Goal: Information Seeking & Learning: Learn about a topic

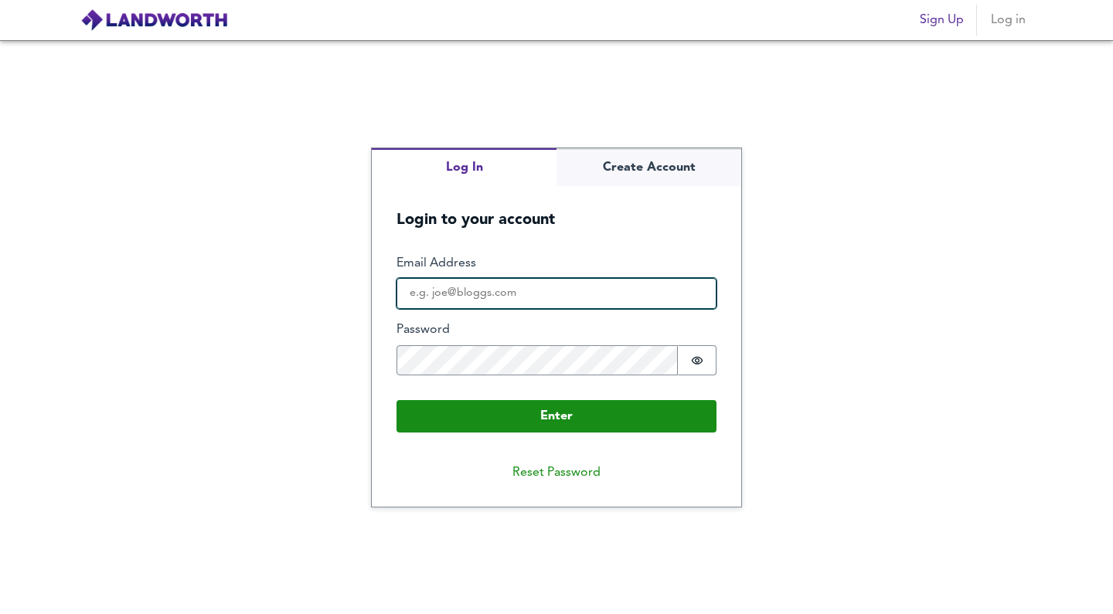
type input "[EMAIL_ADDRESS][DOMAIN_NAME]"
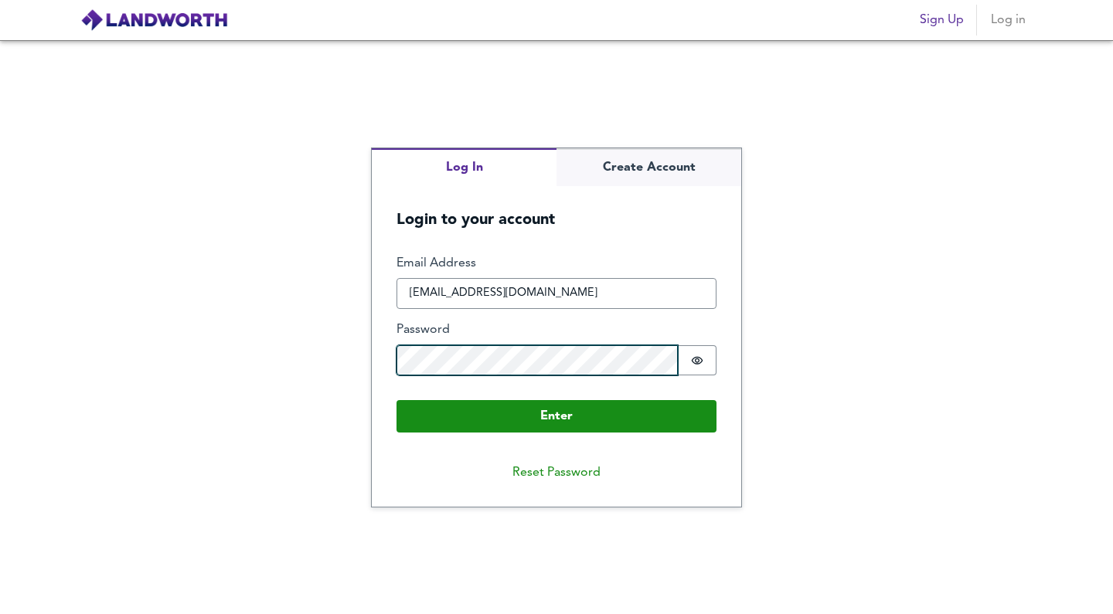
click at [556, 416] on button "Enter" at bounding box center [556, 416] width 320 height 32
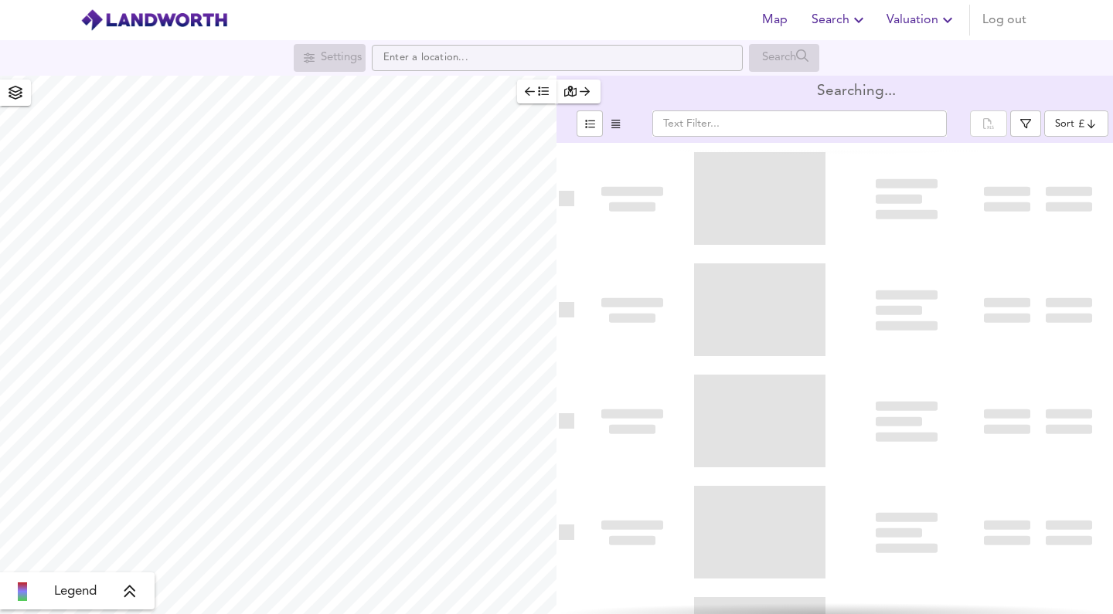
type input "bestdeal"
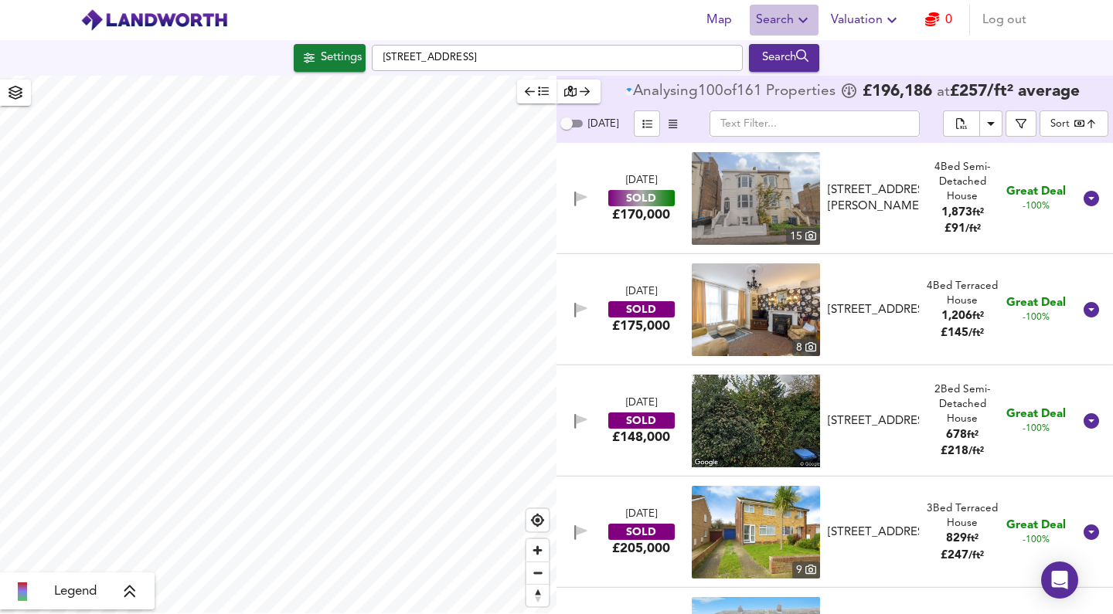
click at [786, 23] on span "Search" at bounding box center [784, 20] width 56 height 22
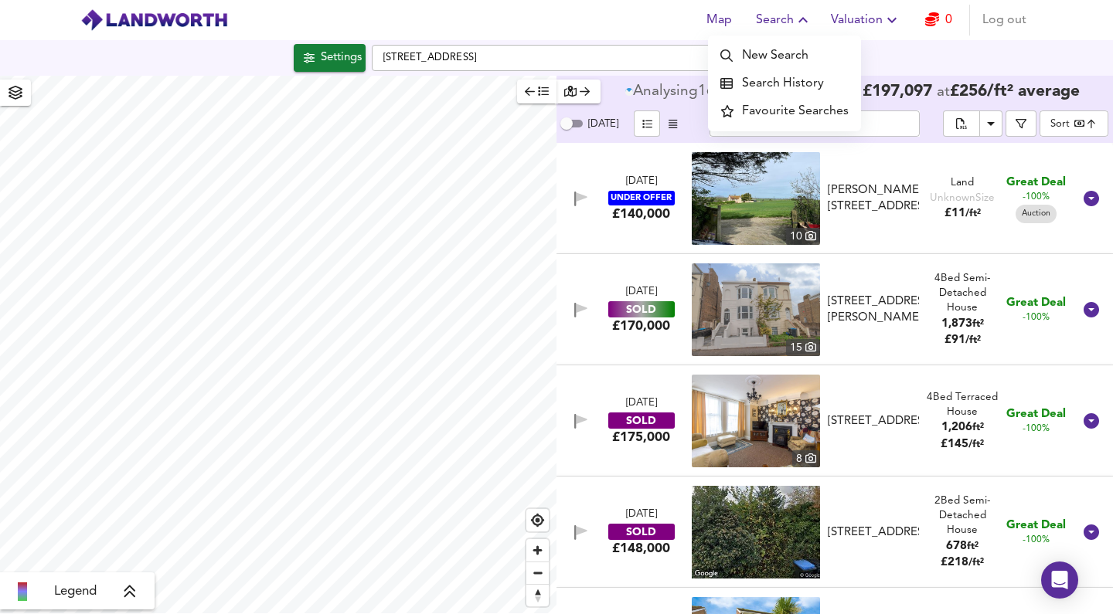
click at [785, 83] on li "Search History" at bounding box center [784, 84] width 153 height 28
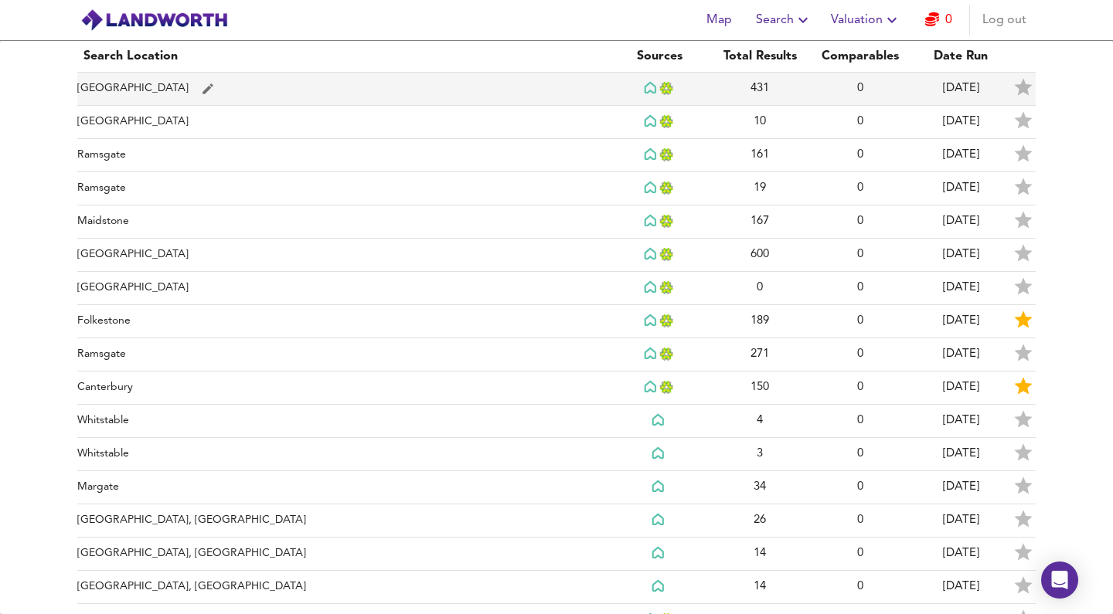
click at [348, 96] on td "[GEOGRAPHIC_DATA]" at bounding box center [343, 89] width 532 height 33
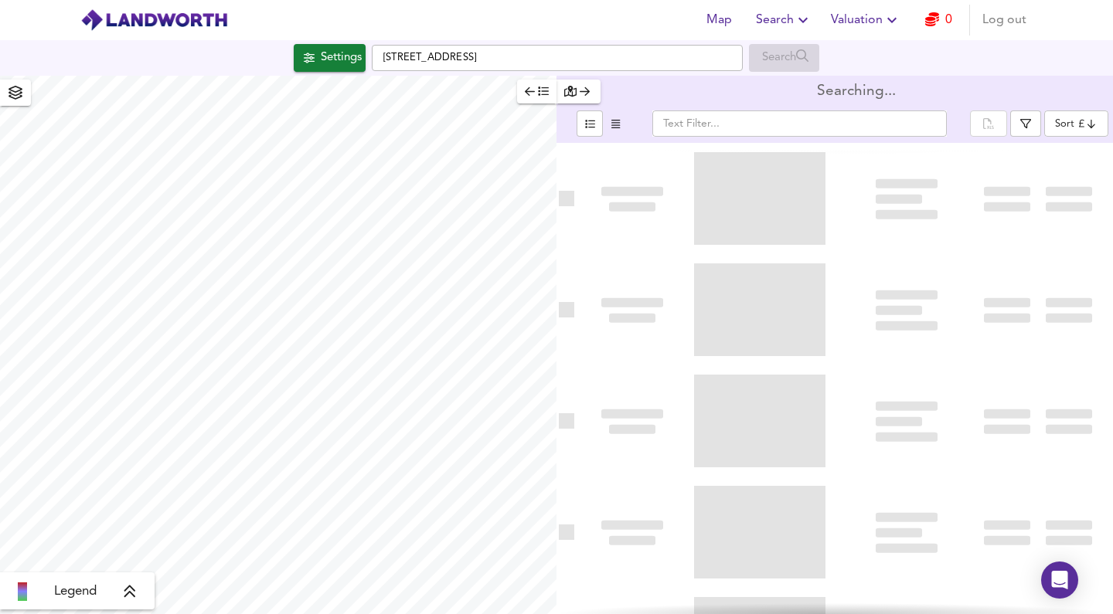
type input "bestdeal"
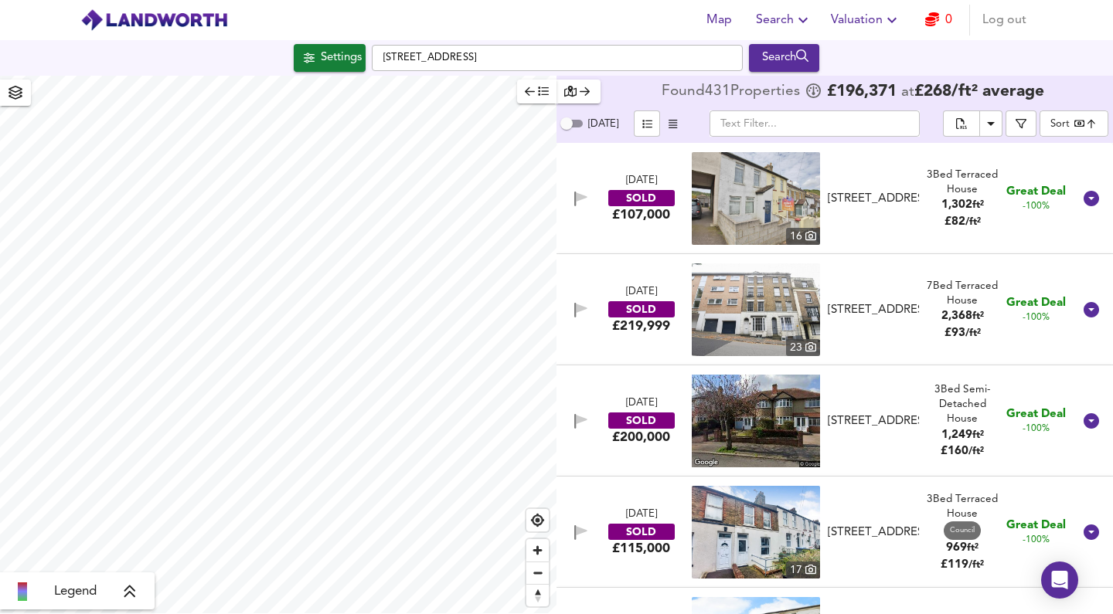
checkbox input "false"
checkbox input "true"
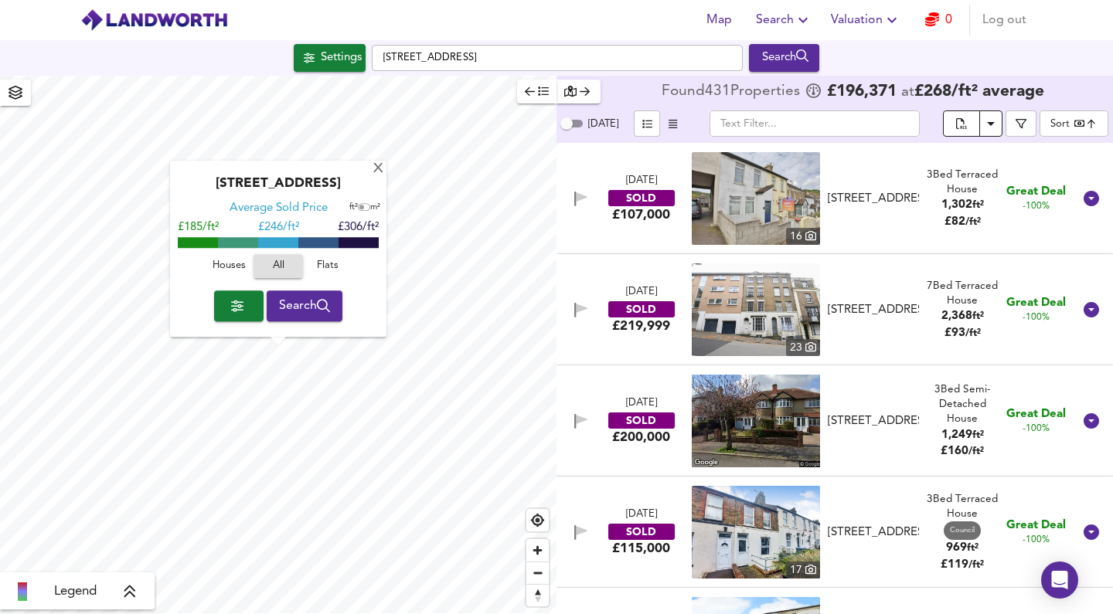
click at [990, 124] on icon "Download Results" at bounding box center [991, 123] width 19 height 19
click at [1022, 104] on div "Found 431 Propert ies £ 196,371 at £ 268 / ft² average" at bounding box center [857, 92] width 390 height 25
click at [1022, 124] on icon "button" at bounding box center [1021, 123] width 11 height 11
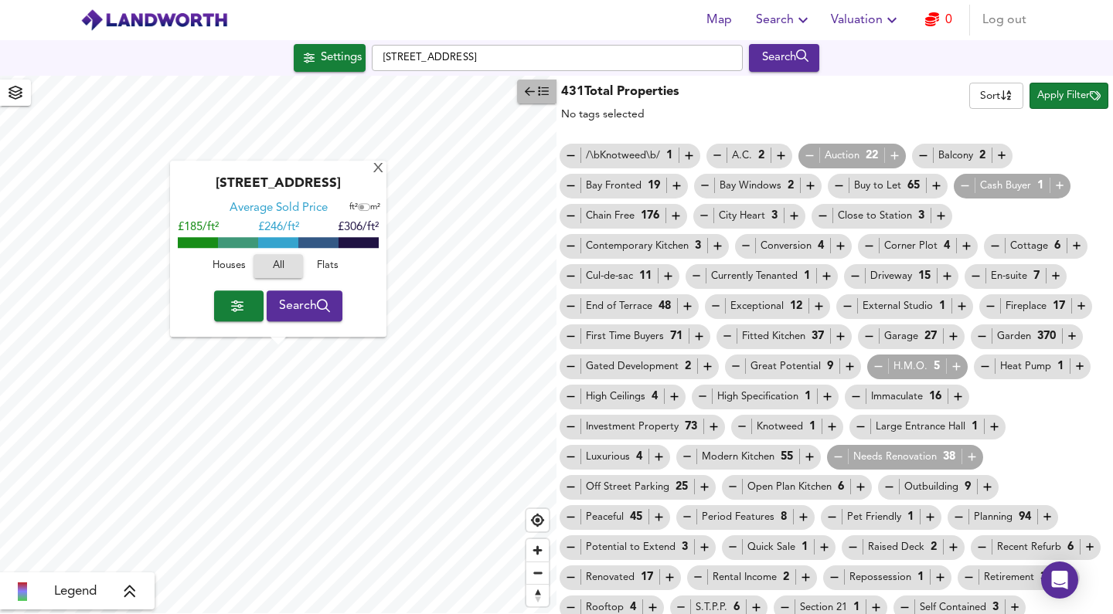
click at [538, 98] on span "button" at bounding box center [537, 92] width 24 height 18
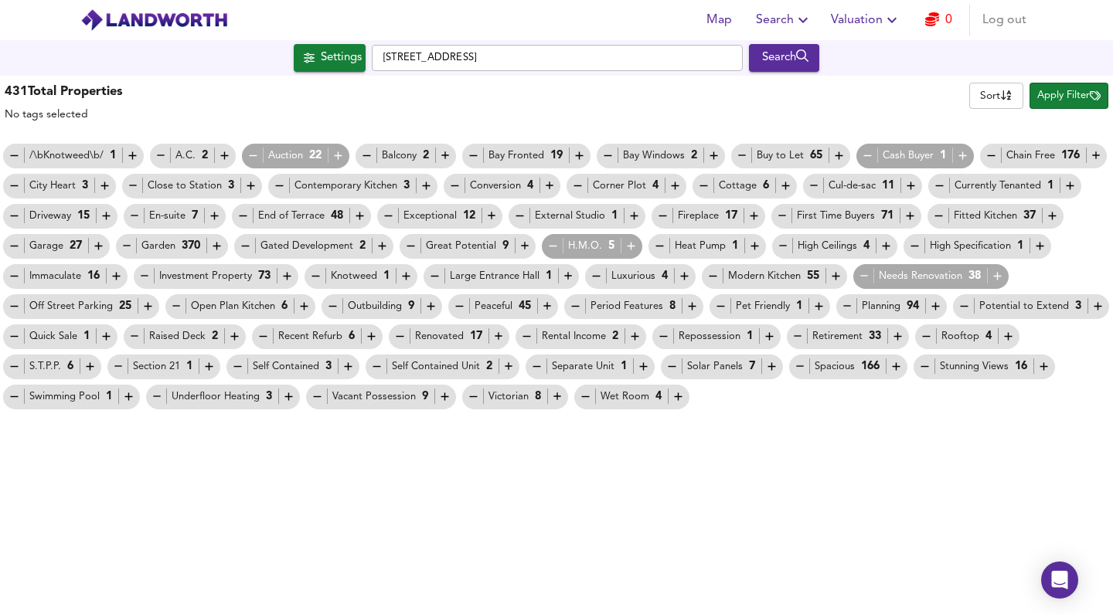
click at [798, 21] on icon "button" at bounding box center [803, 20] width 19 height 19
click at [782, 90] on li "Search History" at bounding box center [784, 84] width 153 height 28
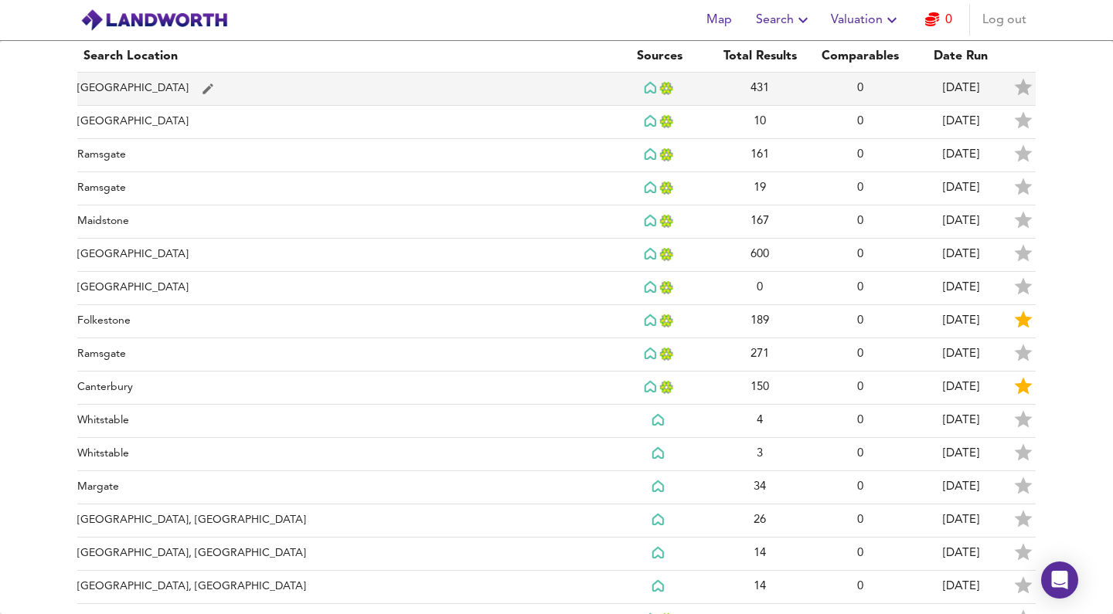
click at [713, 89] on td "431" at bounding box center [759, 89] width 100 height 33
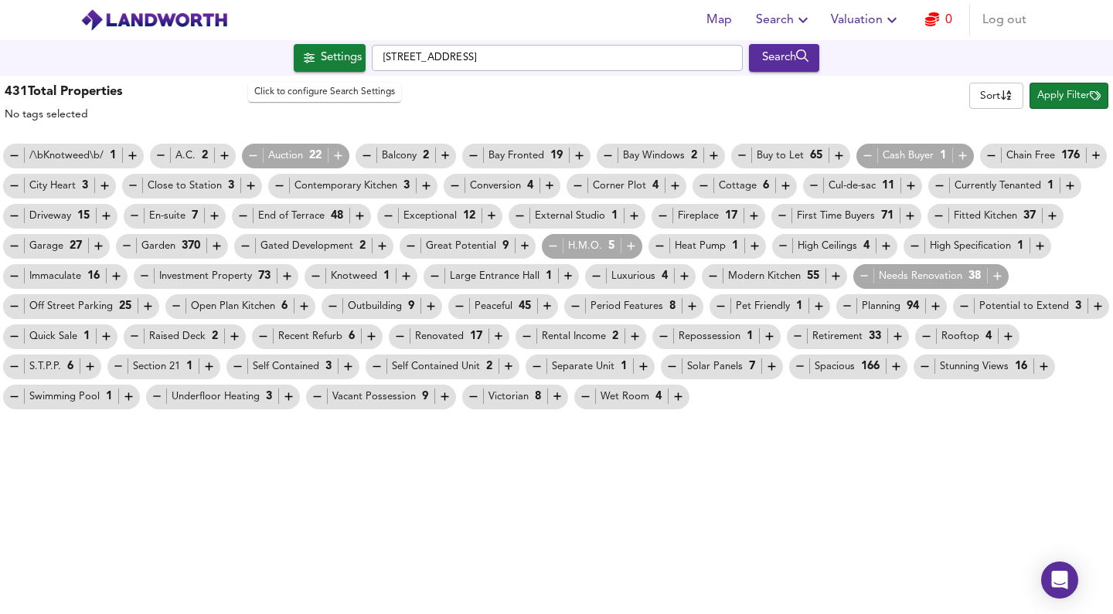
click at [311, 59] on span "Settings" at bounding box center [330, 58] width 64 height 20
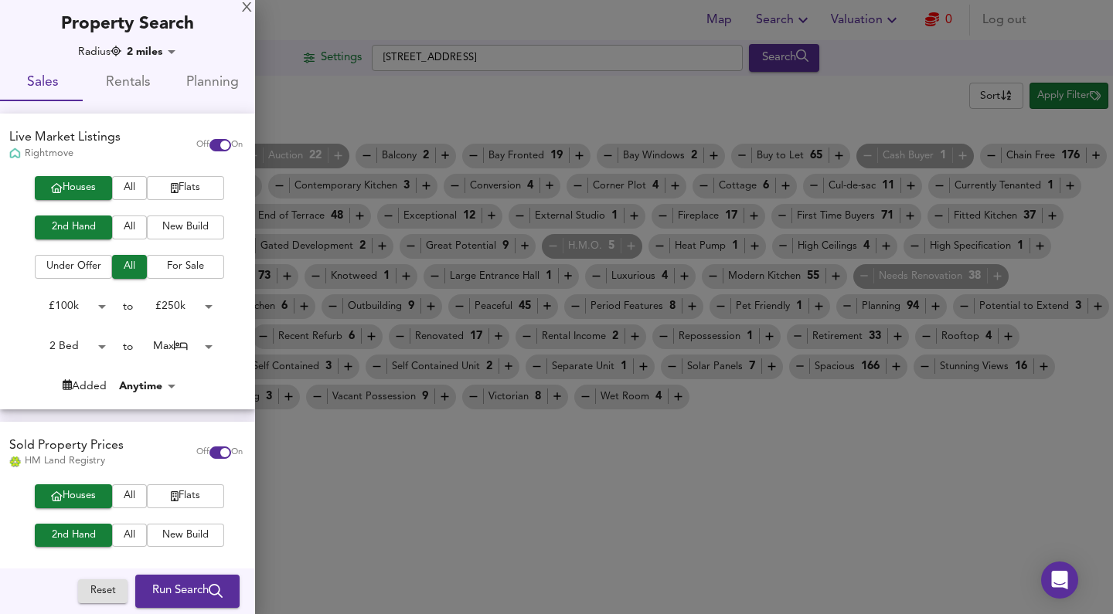
click at [311, 59] on div at bounding box center [556, 307] width 1113 height 614
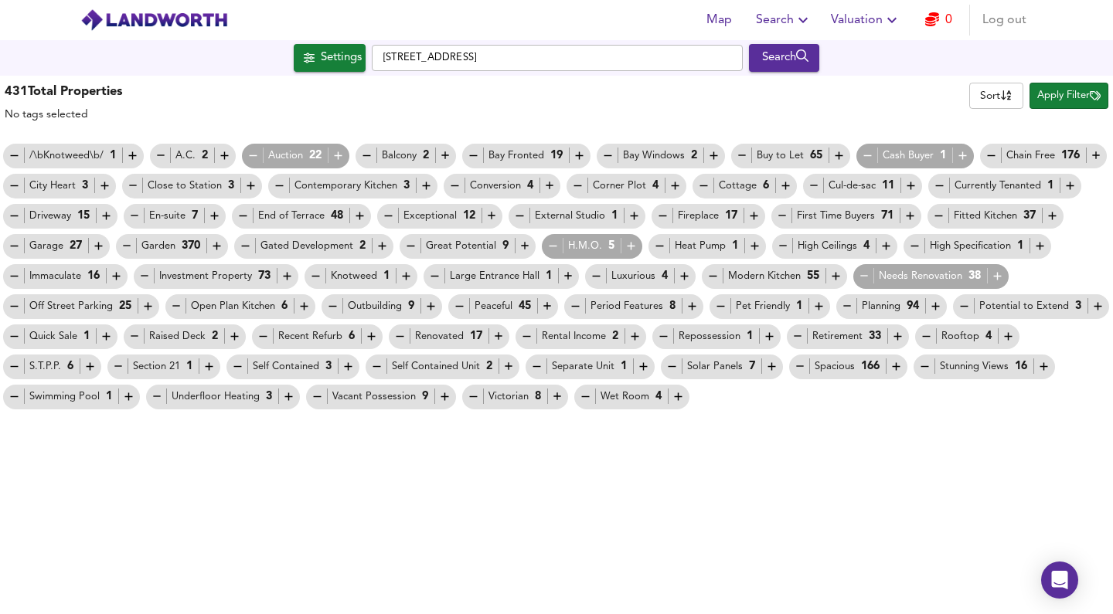
click at [453, 86] on div "431 Total Properties No tags selected Sort name ​ Apply Filter" at bounding box center [556, 102] width 1113 height 46
checkbox input "false"
click at [1080, 78] on div "431 Total Properties No tags selected Sort name ​ Apply Filter /\bKnotweed\b/ 1…" at bounding box center [556, 243] width 1113 height 335
click at [1075, 90] on span "Apply Filter" at bounding box center [1068, 96] width 63 height 18
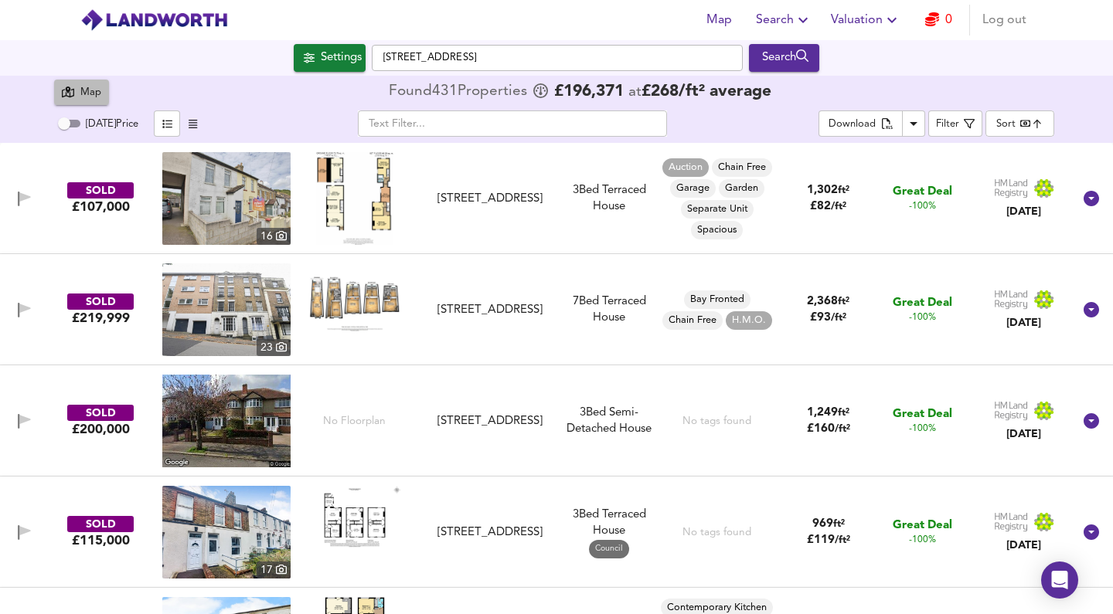
click at [90, 102] on button "Map" at bounding box center [81, 93] width 55 height 26
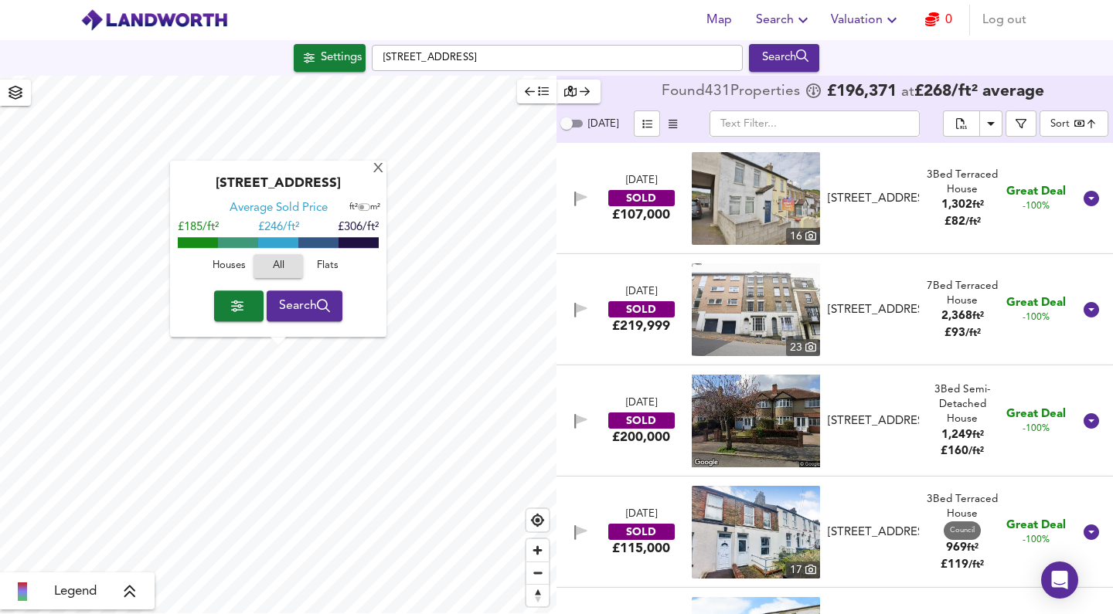
click at [1063, 130] on body "Map Search Valuation 0 Log out Settings [GEOGRAPHIC_DATA] Search [GEOGRAPHIC_DA…" at bounding box center [556, 307] width 1113 height 614
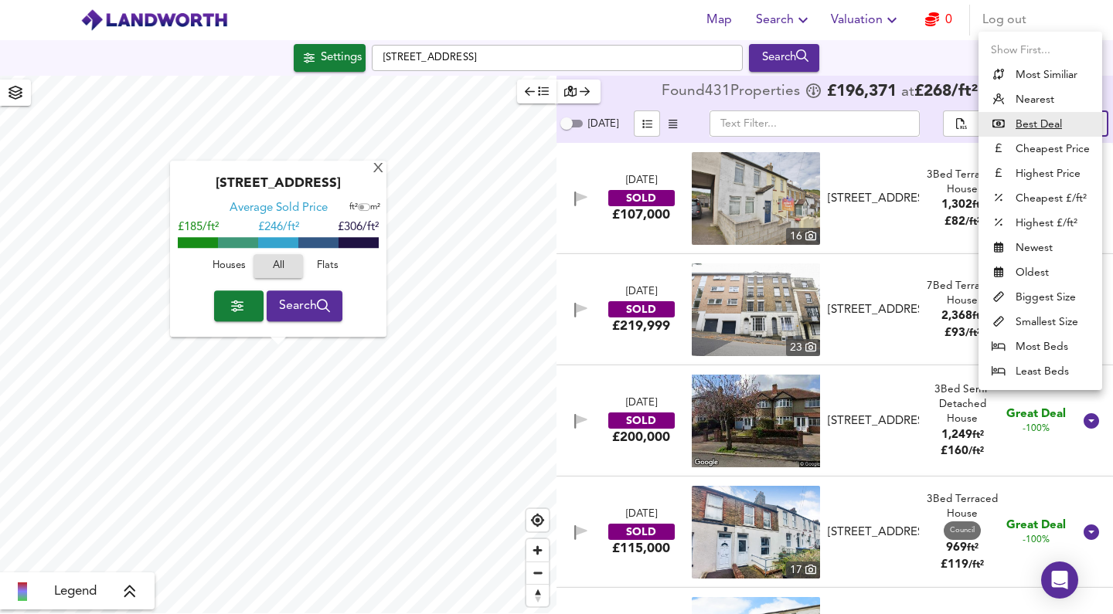
click at [906, 148] on div at bounding box center [556, 307] width 1113 height 614
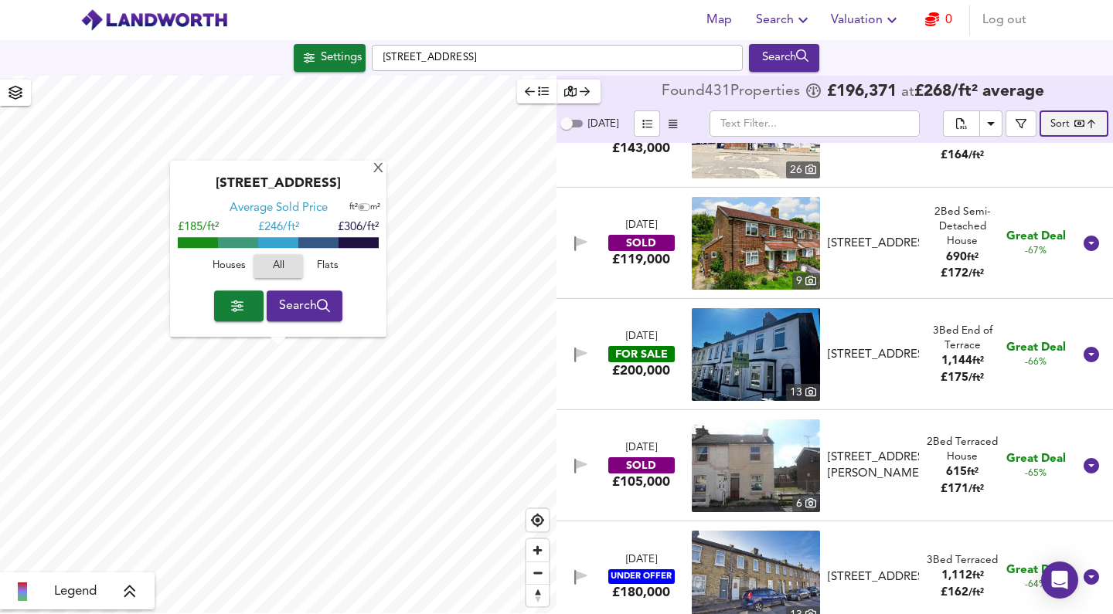
scroll to position [1762, 0]
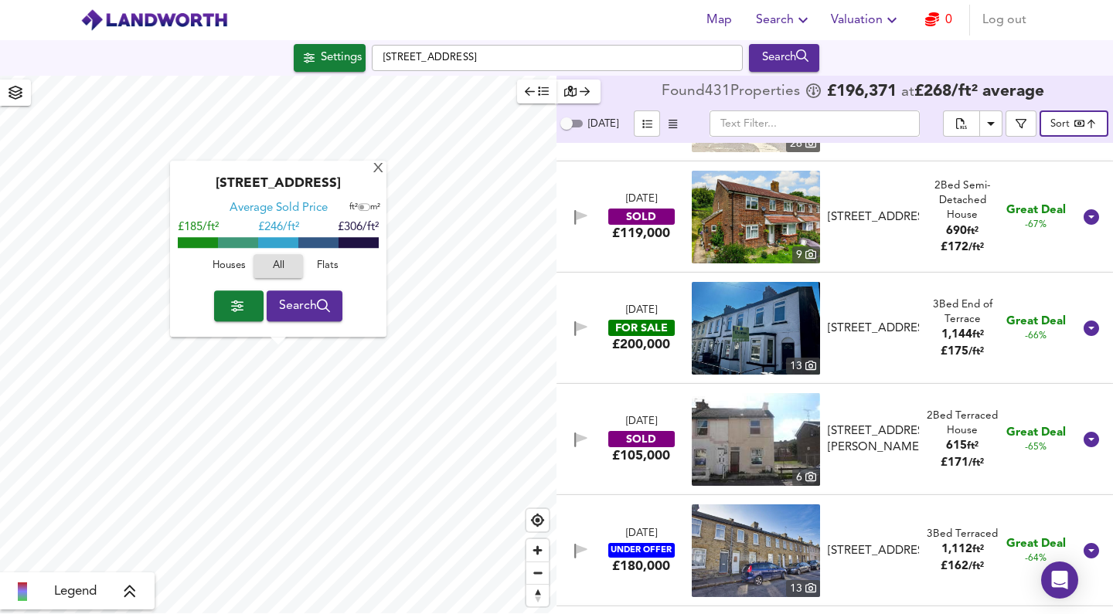
click at [650, 323] on div "FOR SALE" at bounding box center [641, 328] width 66 height 16
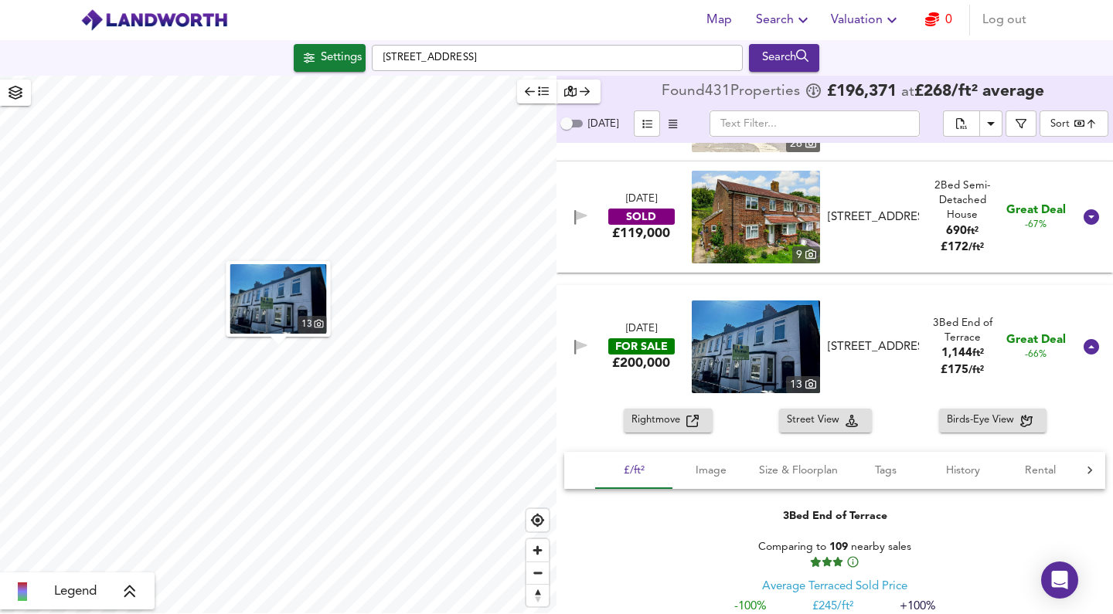
click at [667, 427] on span "Rightmove" at bounding box center [658, 421] width 55 height 18
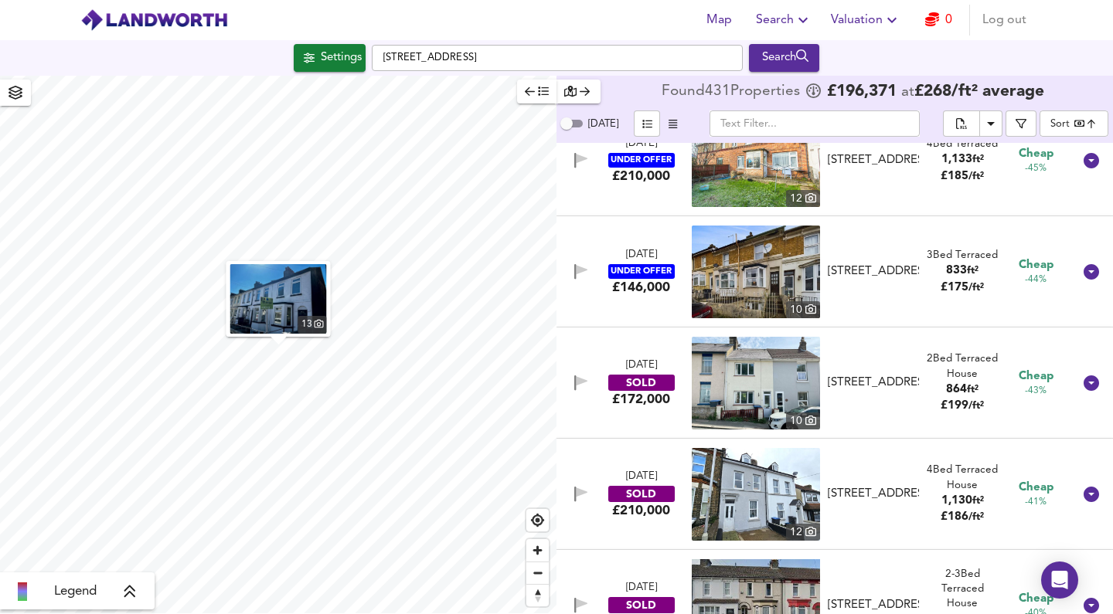
scroll to position [6163, 0]
